Goal: Task Accomplishment & Management: Manage account settings

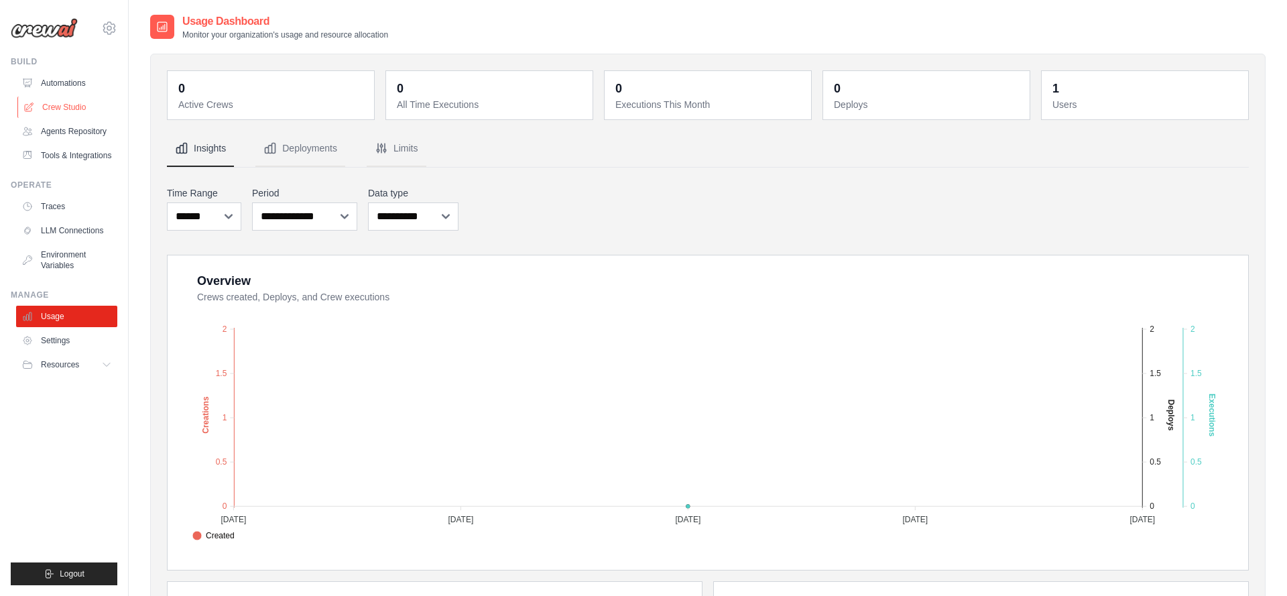
click at [73, 109] on link "Crew Studio" at bounding box center [67, 107] width 101 height 21
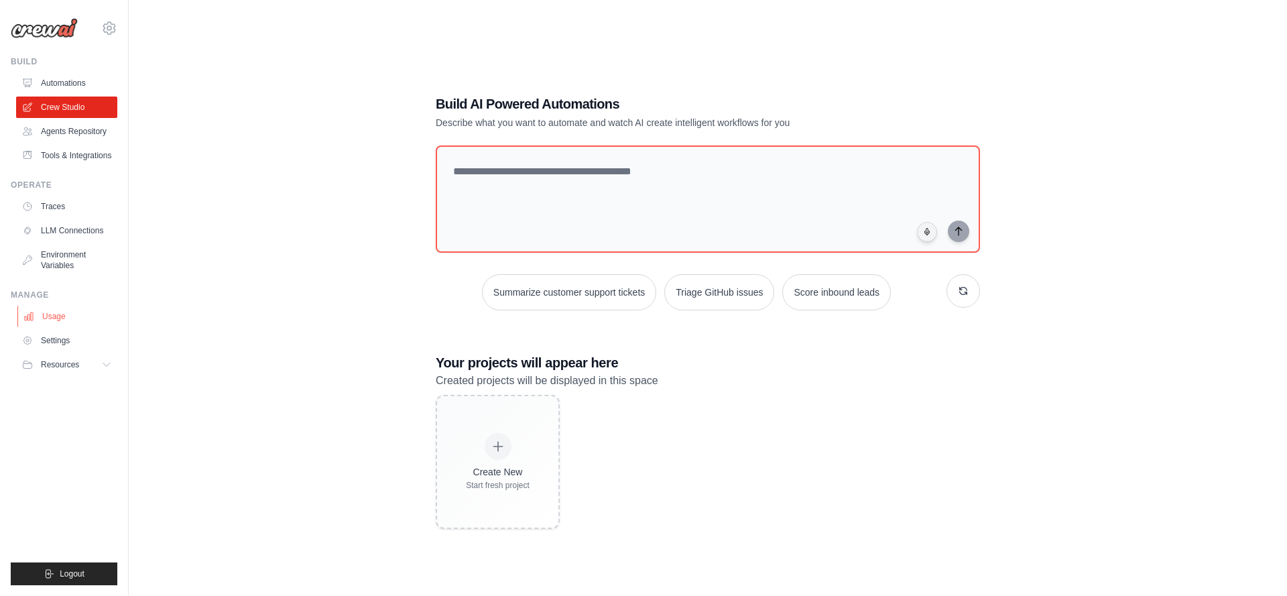
click at [61, 312] on link "Usage" at bounding box center [67, 316] width 101 height 21
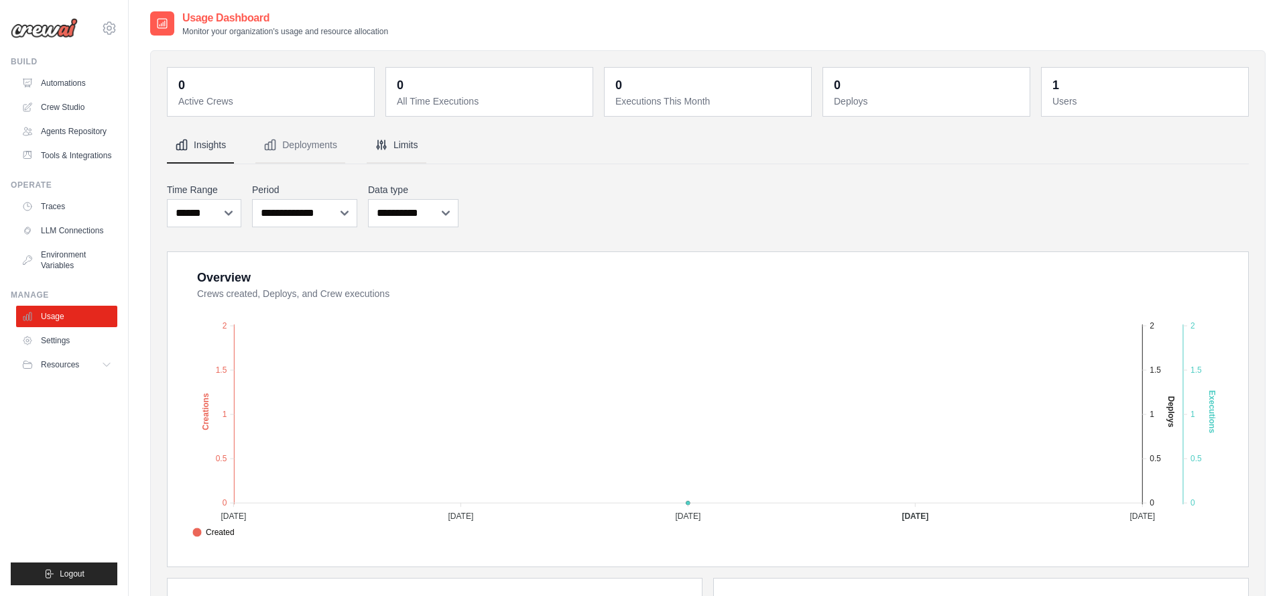
scroll to position [4, 0]
click at [397, 141] on button "Limits" at bounding box center [397, 145] width 60 height 36
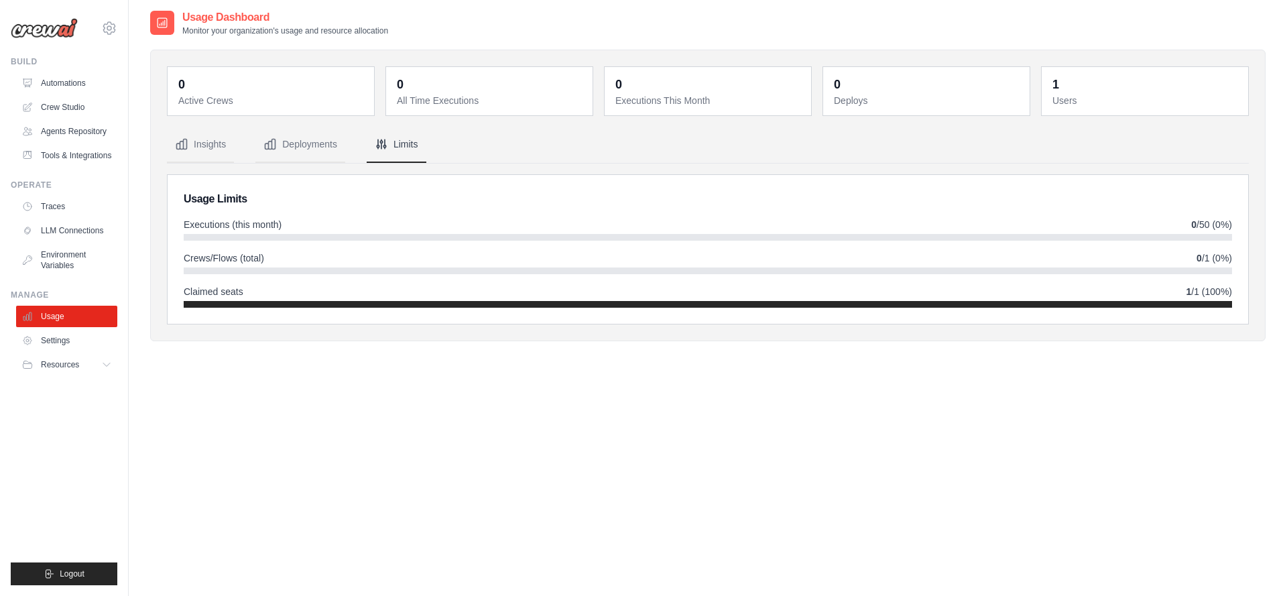
scroll to position [27, 0]
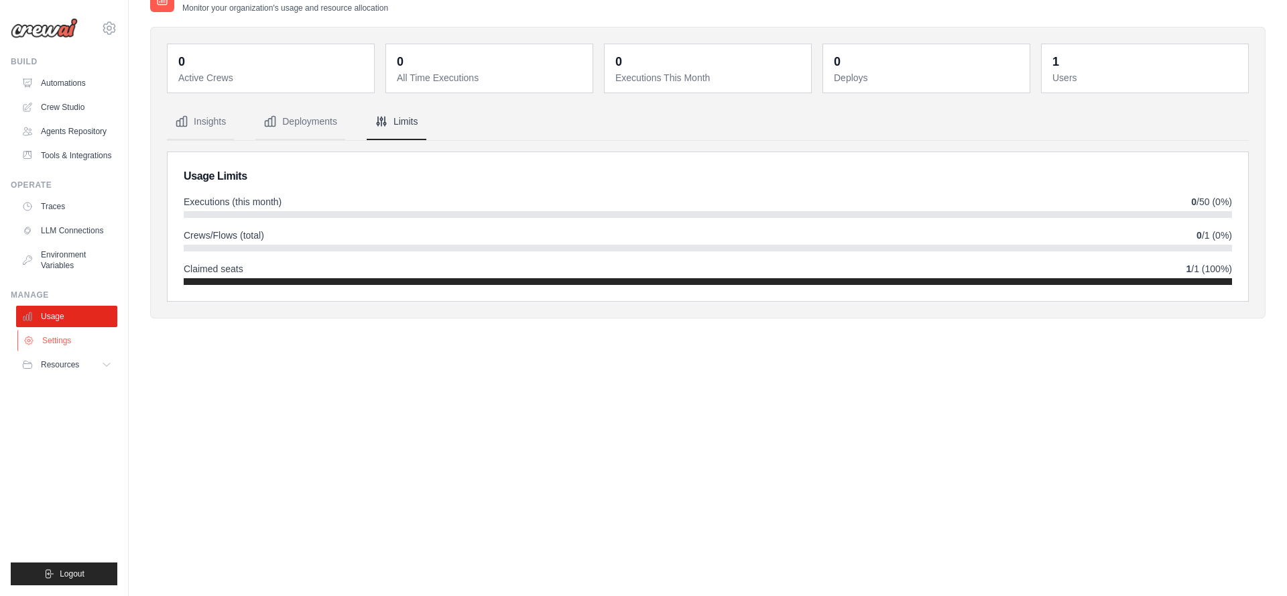
click at [60, 340] on link "Settings" at bounding box center [67, 340] width 101 height 21
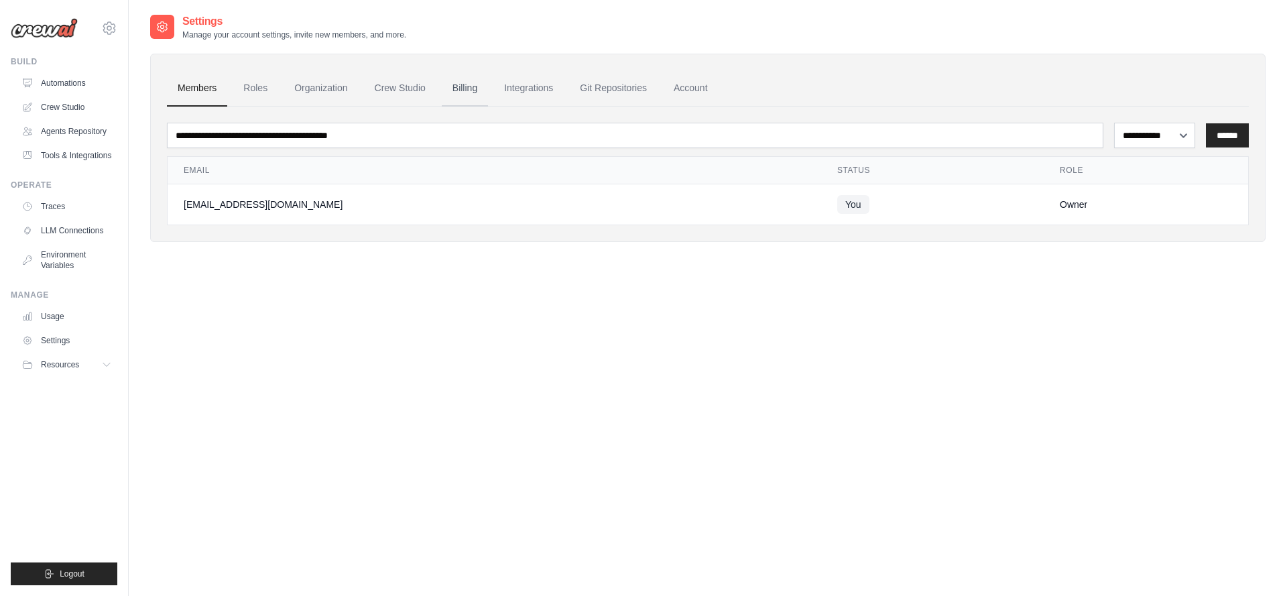
click at [452, 86] on link "Billing" at bounding box center [465, 88] width 46 height 36
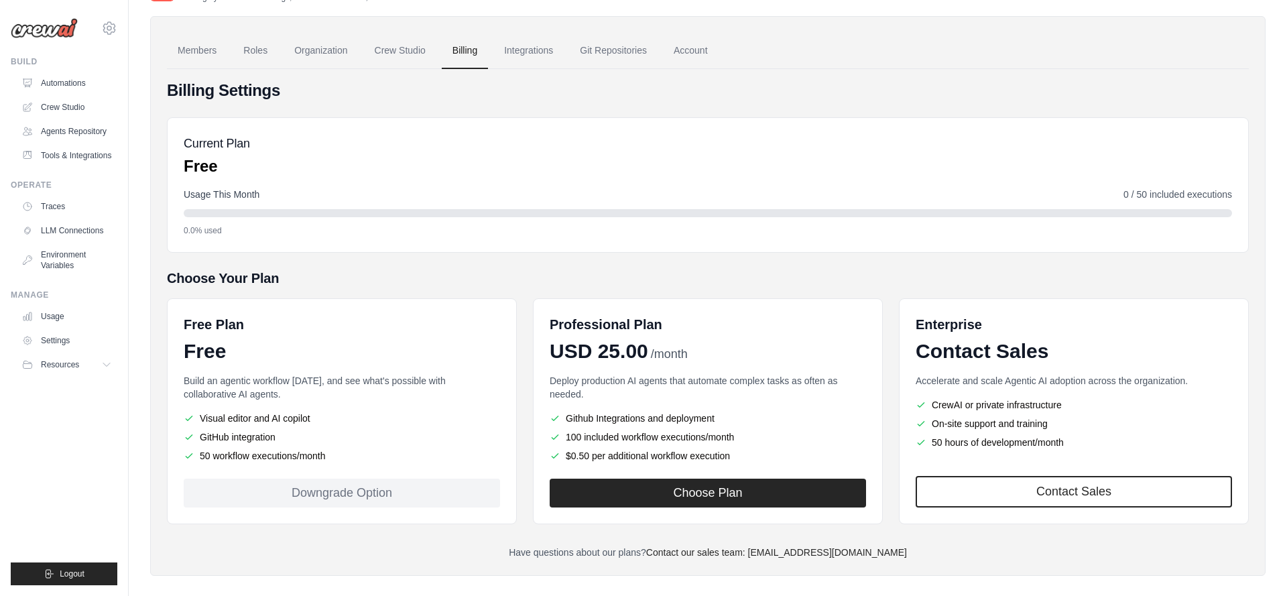
scroll to position [39, 0]
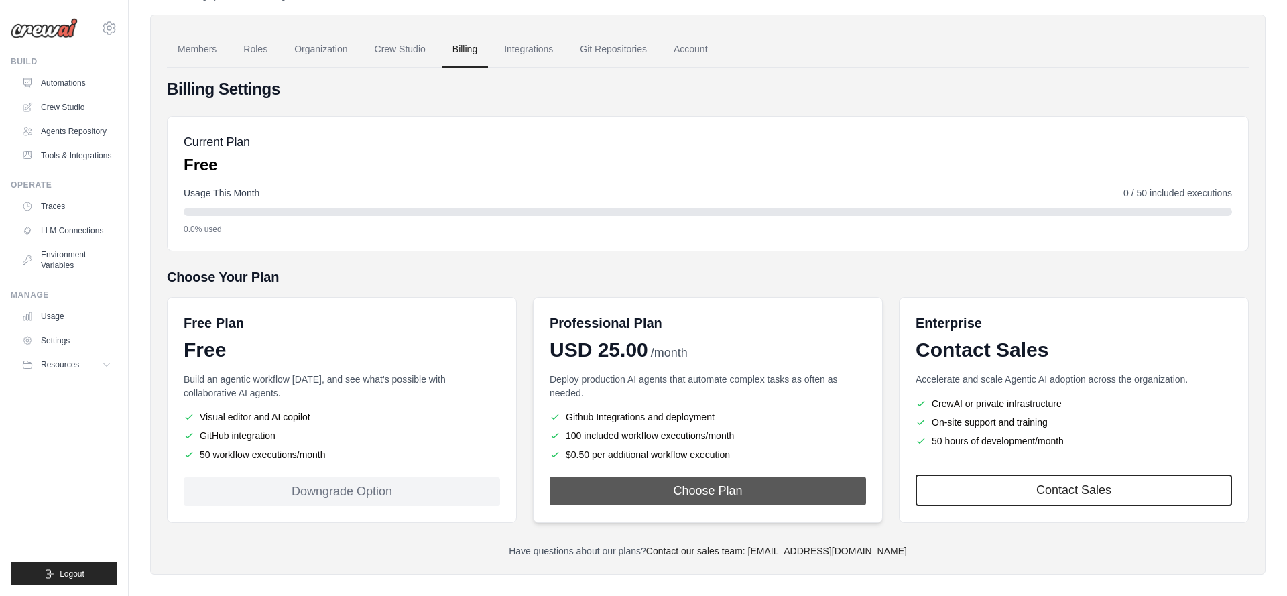
click at [751, 494] on button "Choose Plan" at bounding box center [708, 491] width 316 height 29
